Goal: Task Accomplishment & Management: Use online tool/utility

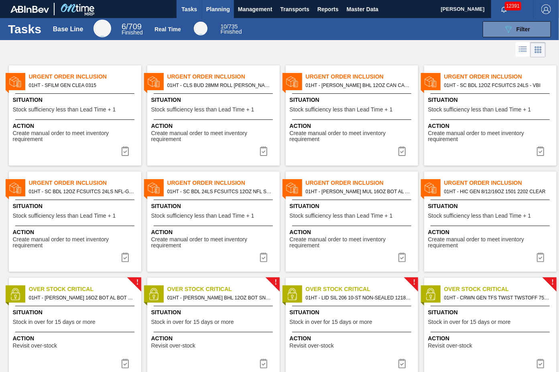
click at [215, 6] on span "Planning" at bounding box center [218, 9] width 24 height 10
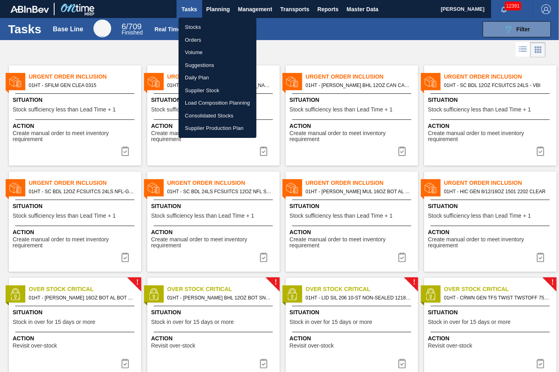
click at [192, 28] on li "Stocks" at bounding box center [217, 27] width 78 height 13
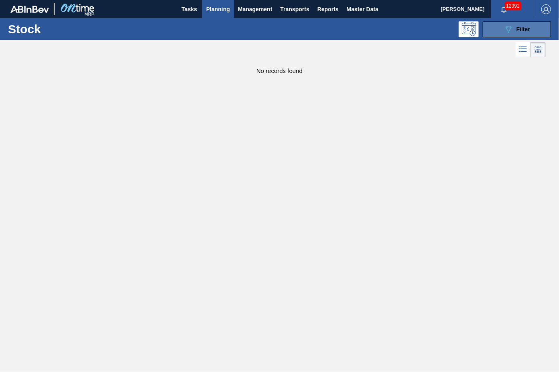
click at [494, 29] on button "089F7B8B-B2A5-4AFE-B5C0-19BA573D28AC Filter" at bounding box center [517, 29] width 68 height 16
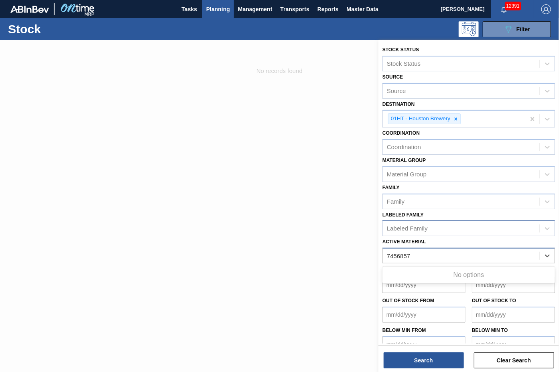
type Material "745685"
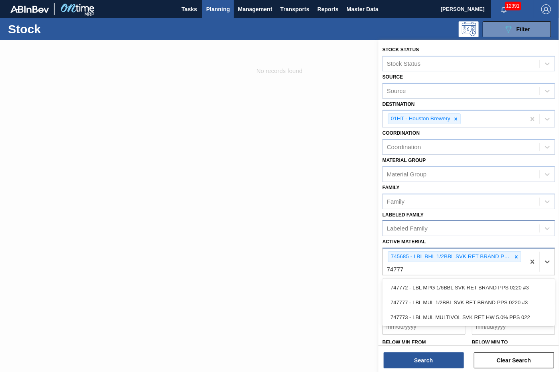
type Material "747777"
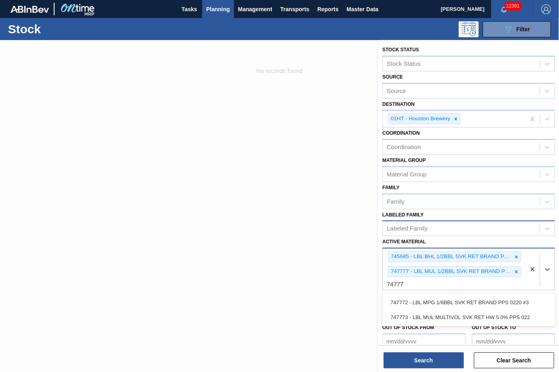
type Material "747773"
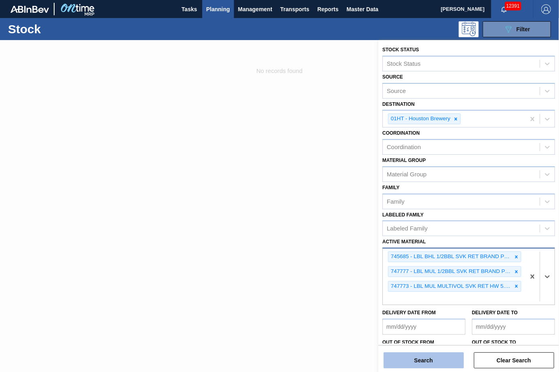
click at [412, 355] on button "Search" at bounding box center [423, 361] width 80 height 16
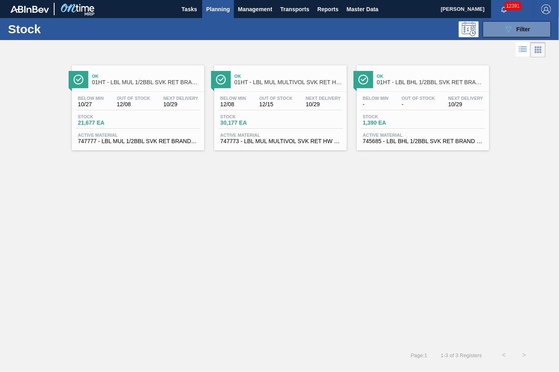
click at [112, 132] on div "Below Min 10/27 Out Of Stock 12/08 Next Delivery 10/29 Stock 21,677 EA Active M…" at bounding box center [138, 119] width 132 height 55
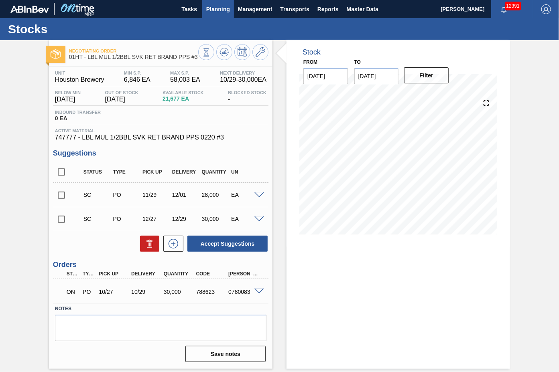
click at [213, 10] on span "Planning" at bounding box center [218, 9] width 24 height 10
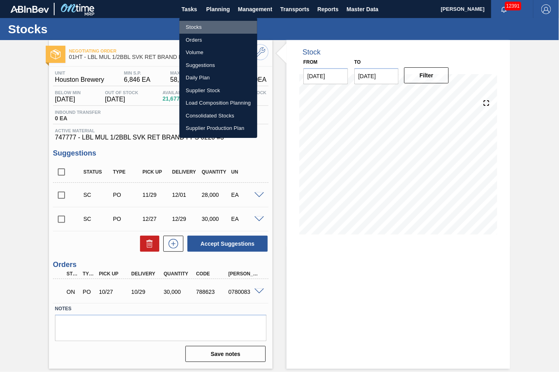
click at [195, 28] on li "Stocks" at bounding box center [218, 27] width 78 height 13
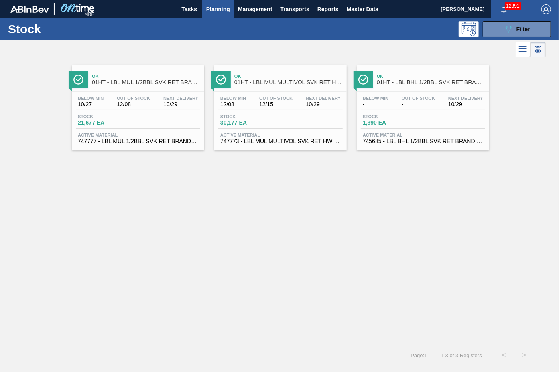
click at [262, 120] on span "30,177 EA" at bounding box center [248, 123] width 56 height 6
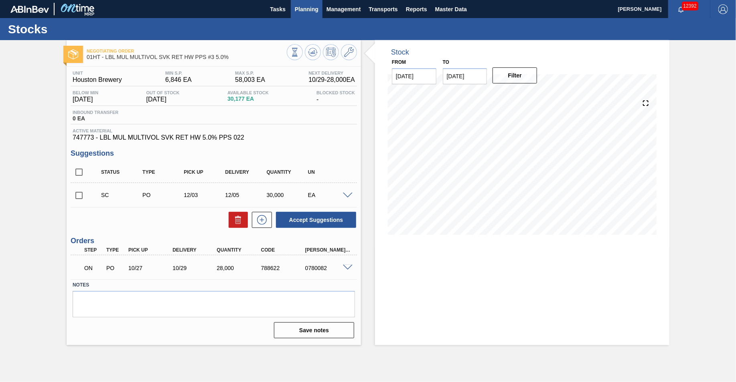
click at [302, 8] on span "Planning" at bounding box center [307, 9] width 24 height 10
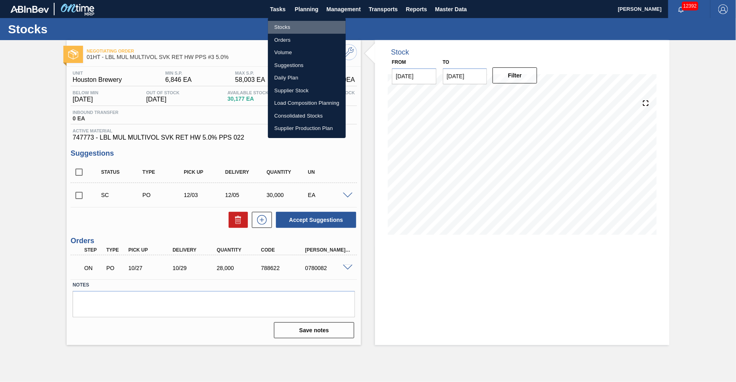
click at [283, 25] on li "Stocks" at bounding box center [307, 27] width 78 height 13
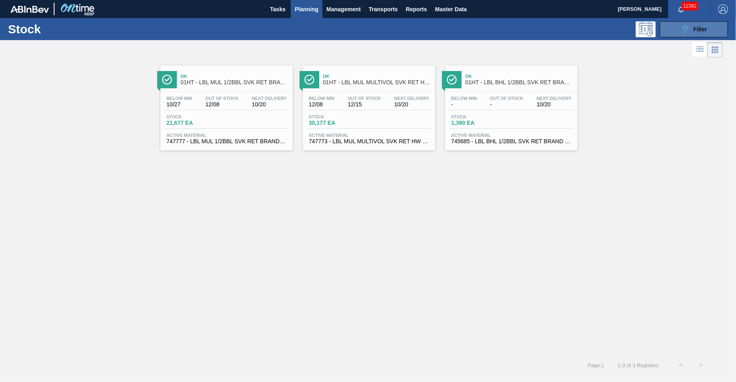
click at [558, 25] on div "089F7B8B-B2A5-4AFE-B5C0-19BA573D28AC Filter" at bounding box center [694, 29] width 26 height 10
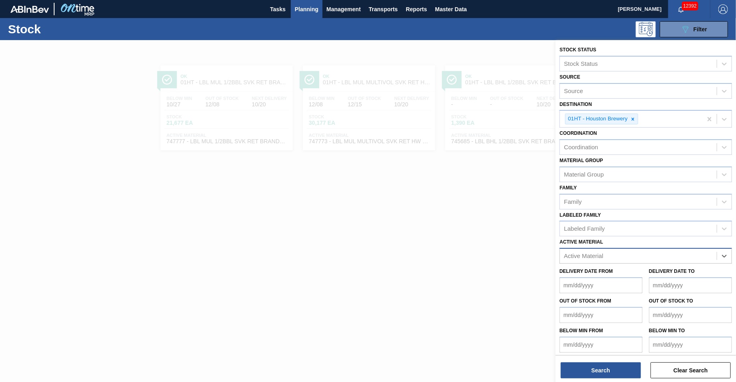
click at [558, 255] on div "Active Material" at bounding box center [638, 256] width 157 height 12
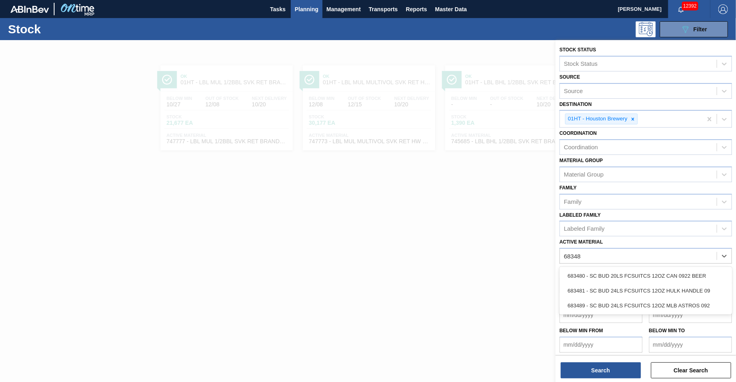
type Material "683481"
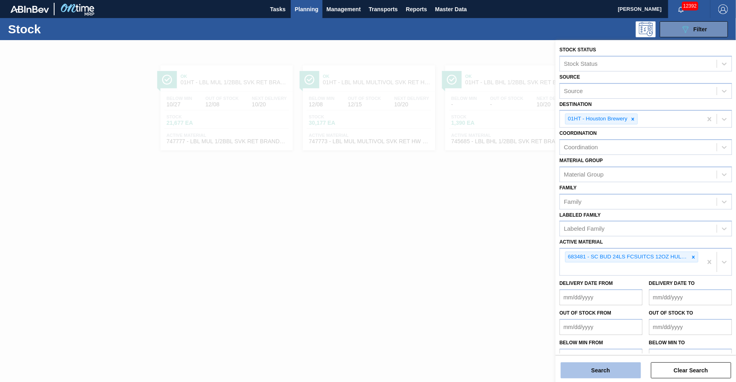
click at [558, 370] on button "Search" at bounding box center [601, 370] width 80 height 16
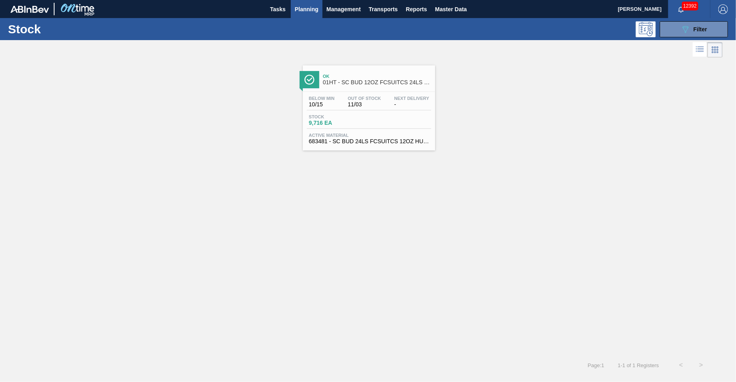
click at [371, 126] on div "Stock 9,716 EA" at bounding box center [369, 121] width 124 height 14
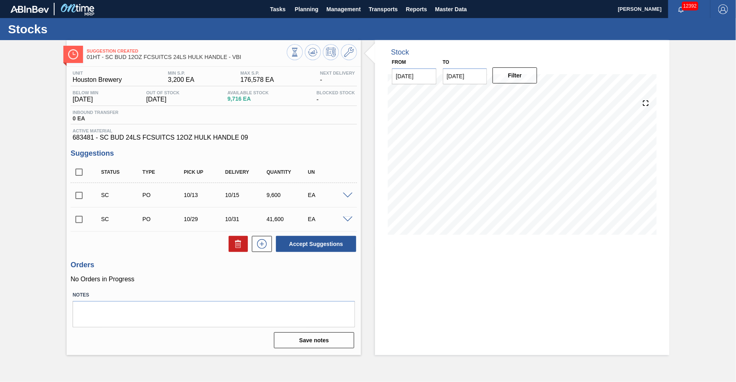
drag, startPoint x: 82, startPoint y: 195, endPoint x: 102, endPoint y: 195, distance: 20.1
click at [82, 195] on input "checkbox" at bounding box center [79, 195] width 17 height 17
click at [316, 242] on button "Accept Suggestions" at bounding box center [316, 244] width 80 height 16
checkbox input "false"
click at [76, 197] on input "checkbox" at bounding box center [79, 195] width 17 height 17
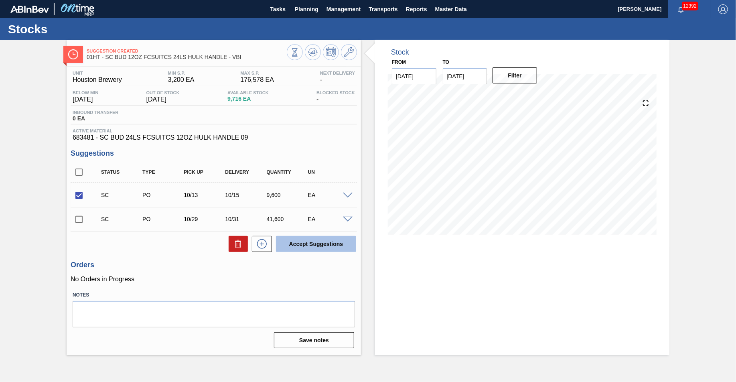
click at [305, 246] on button "Accept Suggestions" at bounding box center [316, 244] width 80 height 16
checkbox input "false"
click at [301, 6] on span "Planning" at bounding box center [307, 9] width 24 height 10
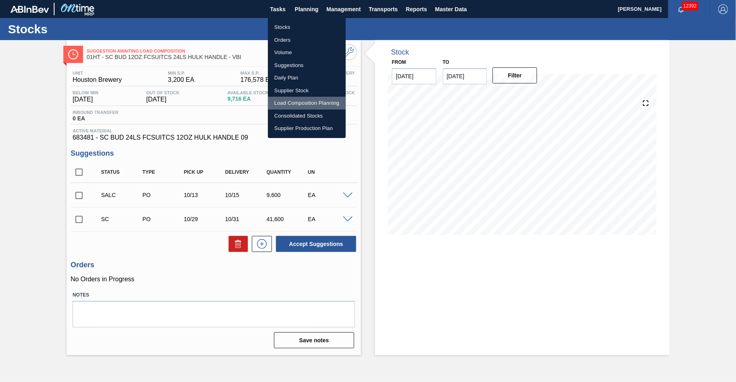
click at [290, 102] on li "Load Composition Planning" at bounding box center [307, 103] width 78 height 13
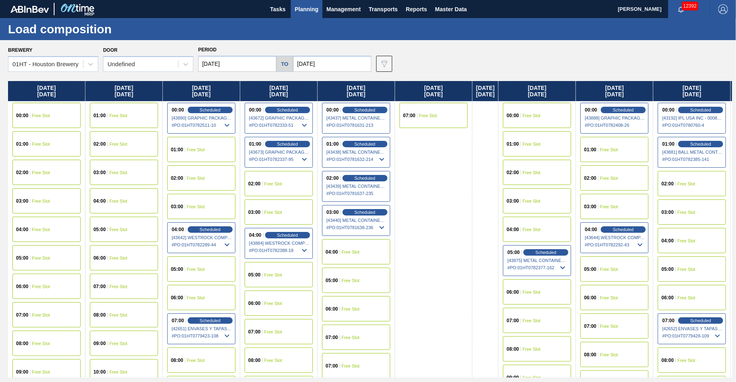
click at [29, 113] on div "00:00" at bounding box center [23, 115] width 14 height 5
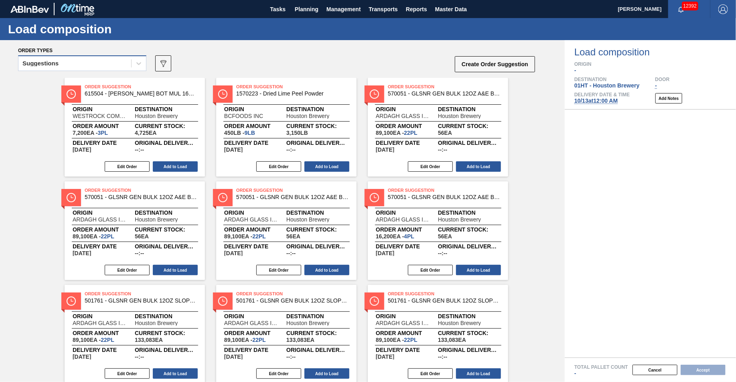
click at [87, 65] on div "Suggestions" at bounding box center [74, 64] width 113 height 12
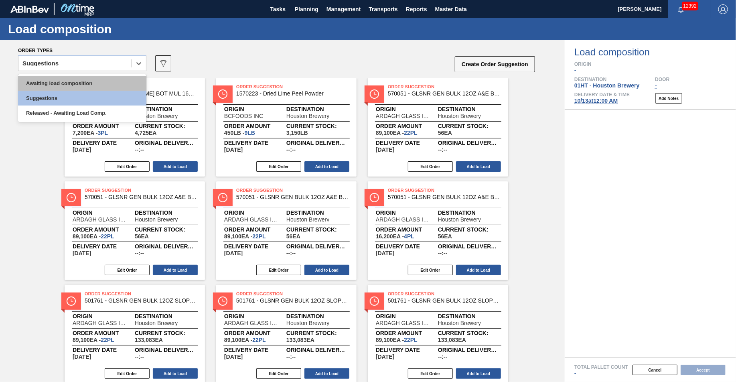
click at [81, 80] on div "Awaiting load composition" at bounding box center [82, 83] width 128 height 15
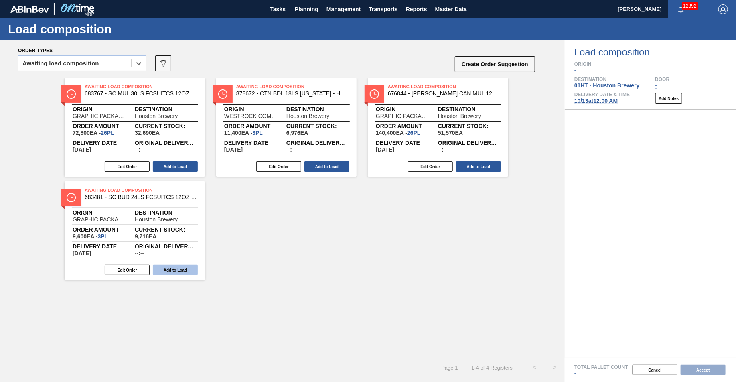
click at [178, 269] on button "Add to Load" at bounding box center [175, 270] width 45 height 10
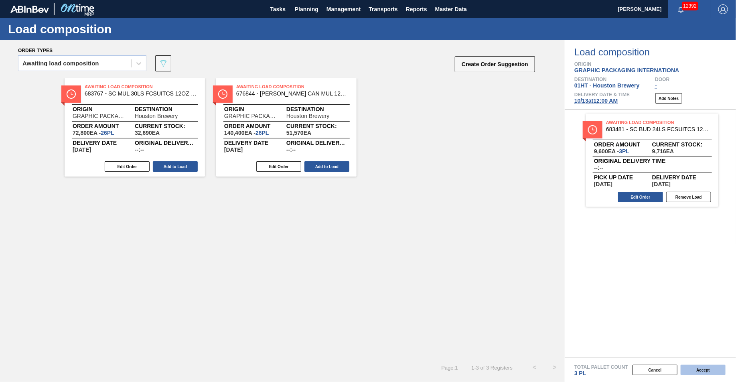
click at [558, 369] on button "Accept" at bounding box center [703, 370] width 45 height 10
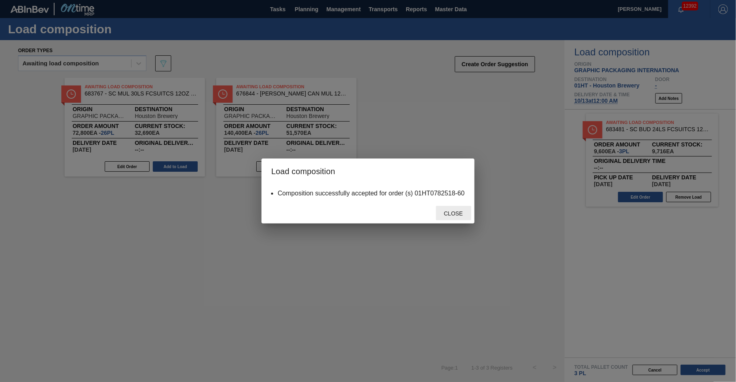
click at [446, 213] on span "Close" at bounding box center [454, 213] width 32 height 6
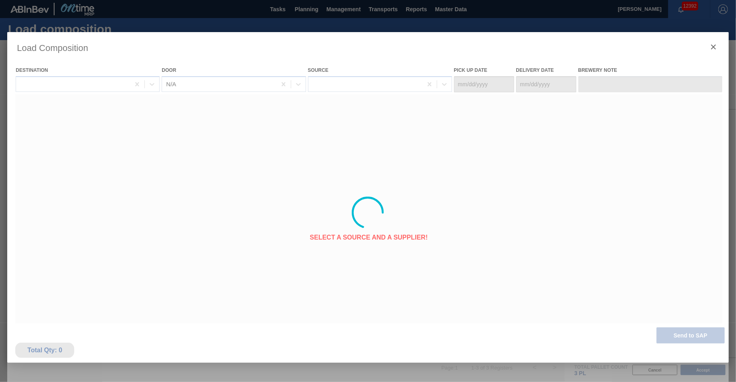
type Date "[DATE]"
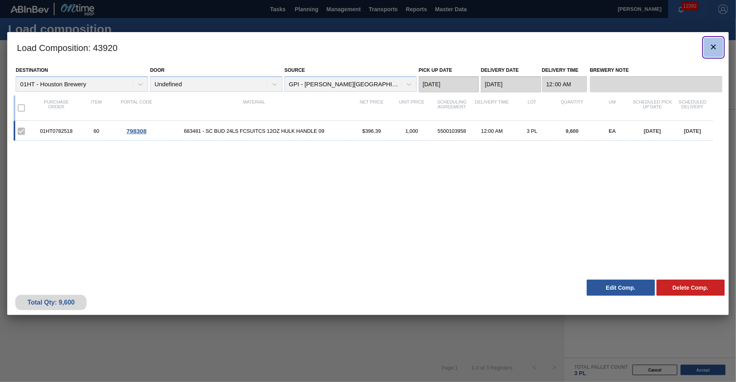
click at [558, 43] on icon "botão de ícone" at bounding box center [714, 47] width 10 height 10
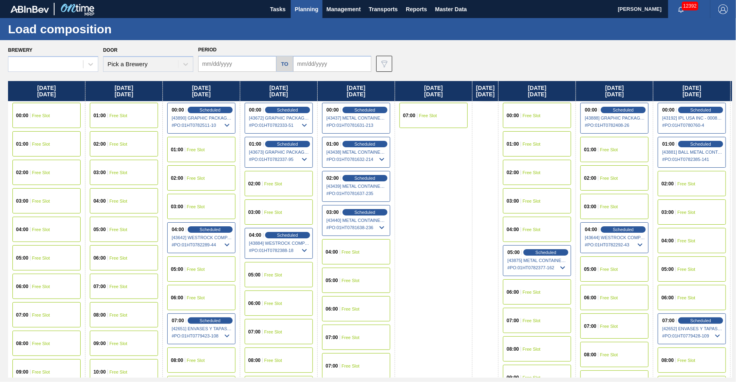
type input "[DATE]"
